Goal: Task Accomplishment & Management: Use online tool/utility

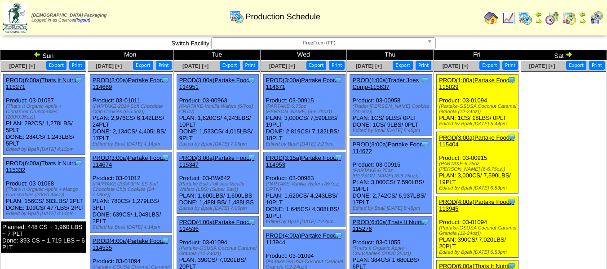
click at [362, 43] on span "FreeFrom (FF)" at bounding box center [319, 43] width 208 height 11
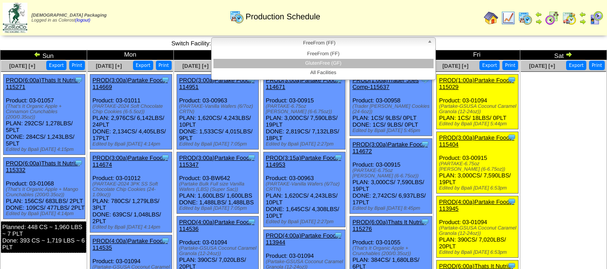
click at [350, 60] on li "GlutenFree (GF)" at bounding box center [323, 63] width 220 height 9
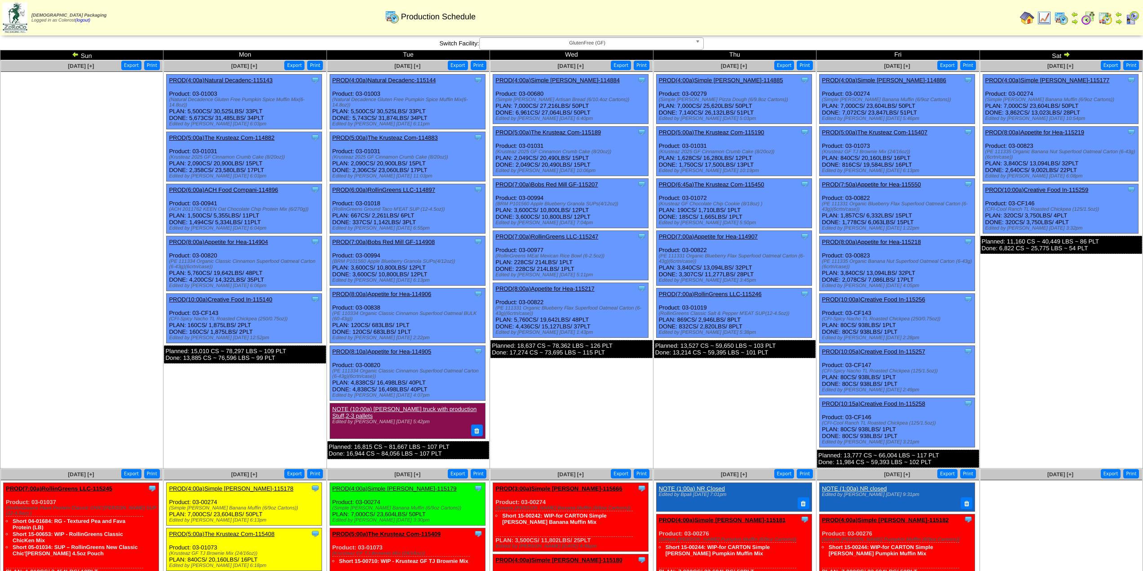
click at [613, 80] on link "PROD(4:00a)Simple Mills-114885" at bounding box center [721, 80] width 124 height 7
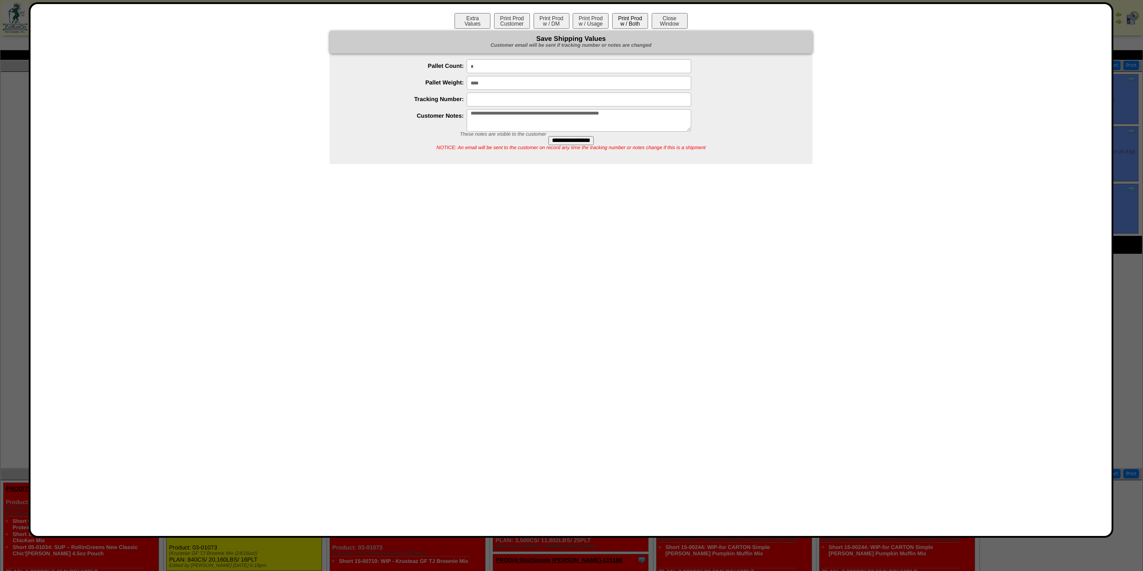
click at [613, 24] on button "Print Prod w / Both" at bounding box center [630, 21] width 36 height 16
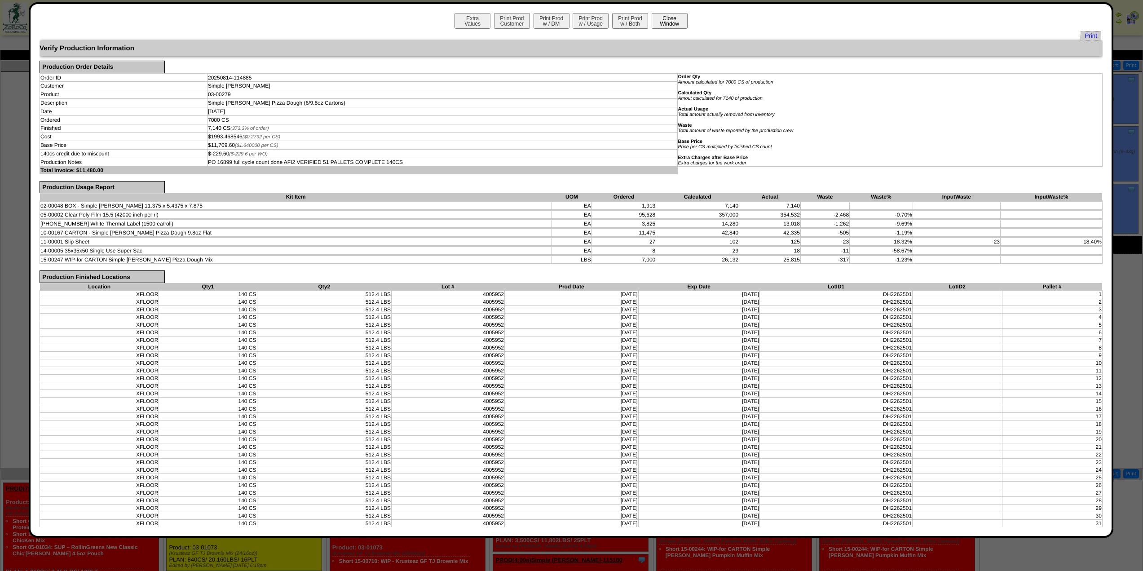
click at [613, 23] on button "Close Window" at bounding box center [670, 21] width 36 height 16
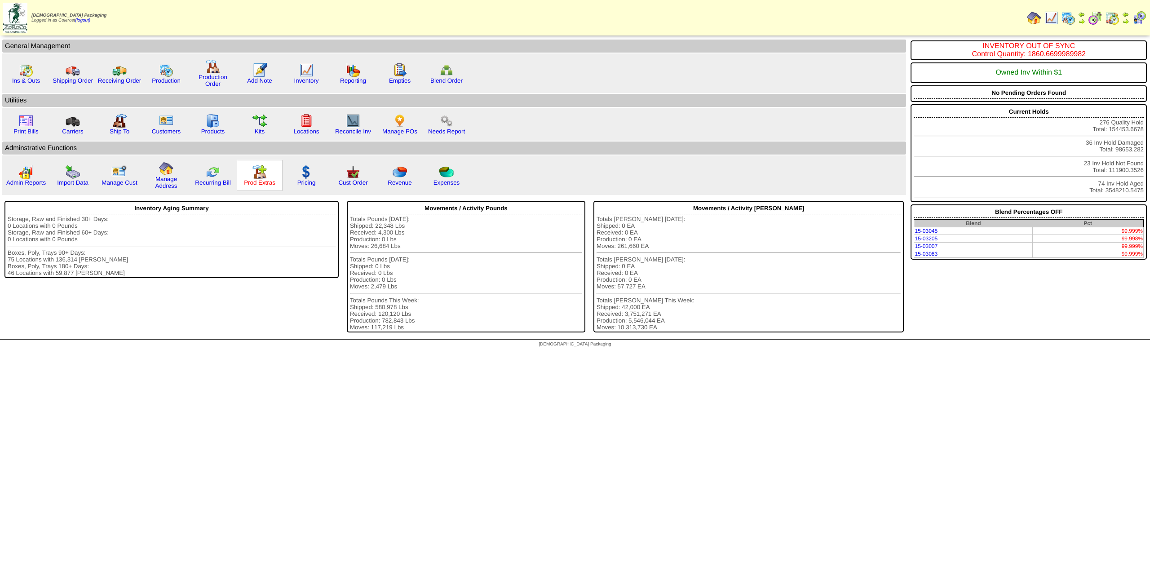
click at [261, 181] on link "Prod Extras" at bounding box center [259, 182] width 31 height 7
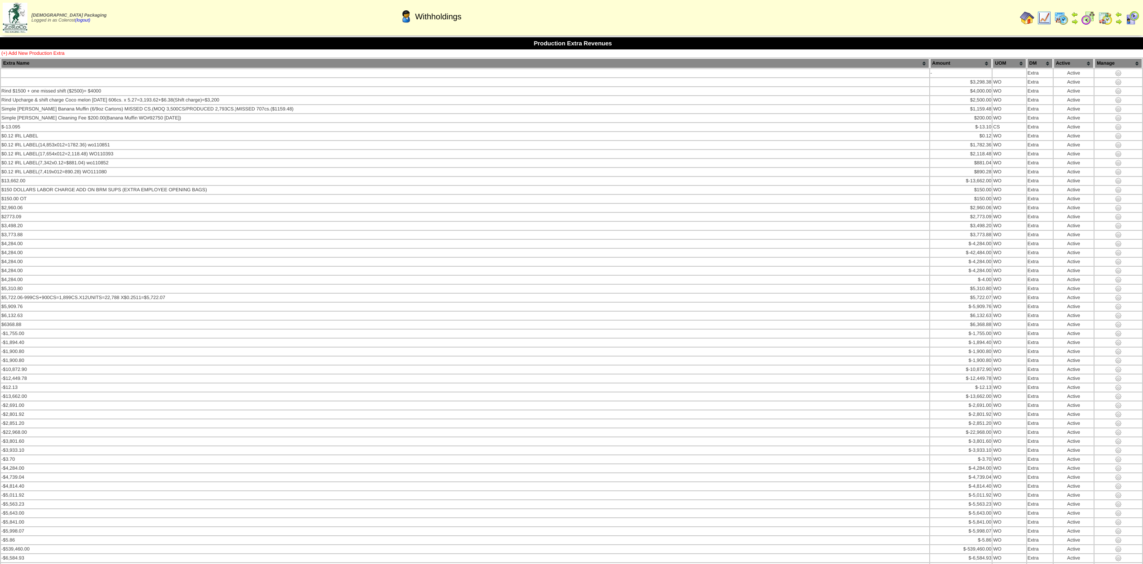
click at [53, 53] on link "(+) Add New Production Extra" at bounding box center [32, 53] width 63 height 5
